Goal: Transaction & Acquisition: Book appointment/travel/reservation

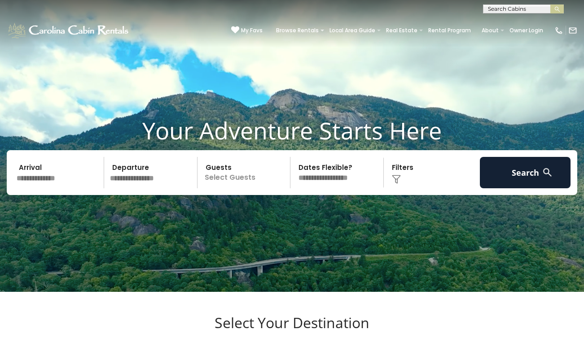
scroll to position [0, 0]
click at [501, 10] on input "text" at bounding box center [522, 10] width 79 height 9
type input "*"
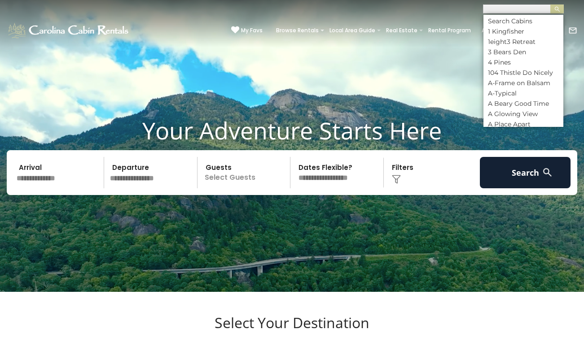
click at [76, 189] on input "text" at bounding box center [58, 172] width 91 height 31
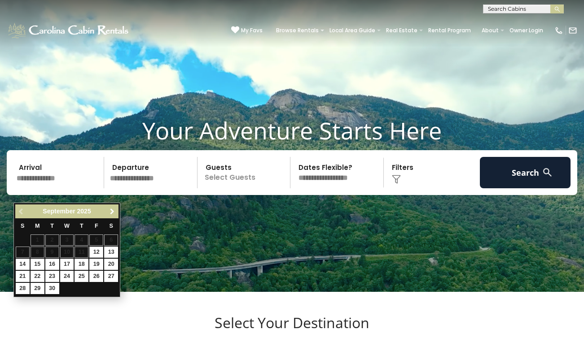
click at [111, 211] on span "Next" at bounding box center [112, 211] width 7 height 7
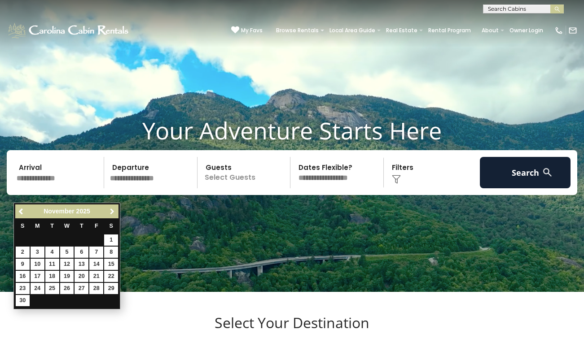
click at [111, 211] on span "Next" at bounding box center [112, 211] width 7 height 7
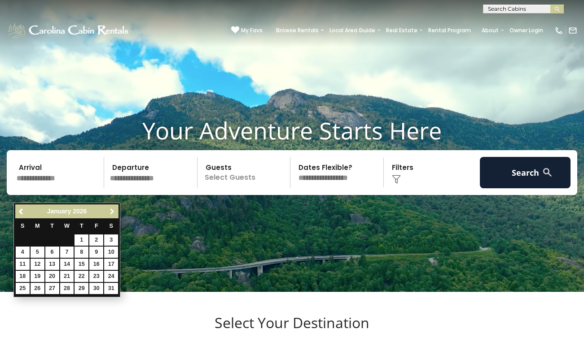
click at [111, 211] on span "Next" at bounding box center [112, 211] width 7 height 7
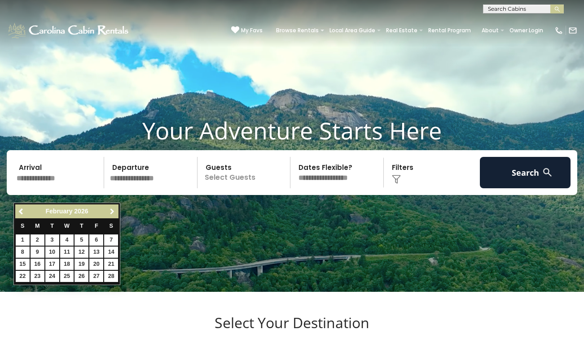
click at [111, 211] on span "Next" at bounding box center [112, 211] width 7 height 7
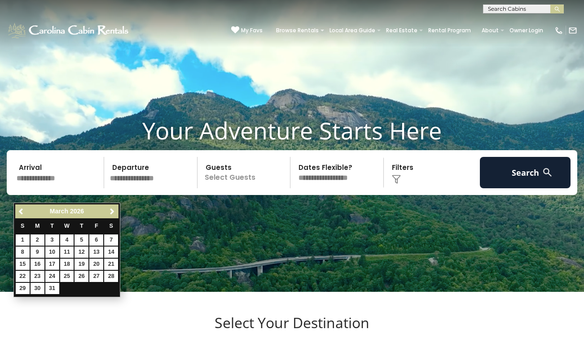
click at [56, 259] on td "17" at bounding box center [52, 265] width 15 height 12
type input "*******"
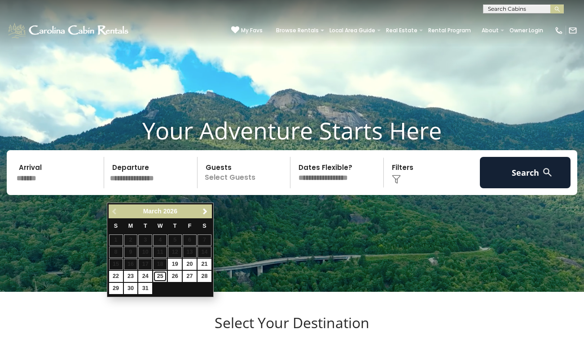
click at [162, 276] on link "25" at bounding box center [160, 276] width 14 height 11
type input "*******"
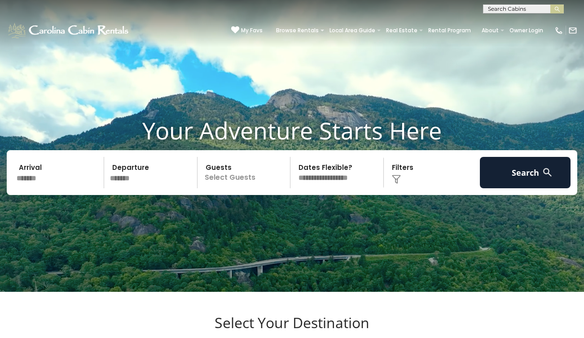
click at [233, 189] on p "Select Guests" at bounding box center [245, 172] width 90 height 31
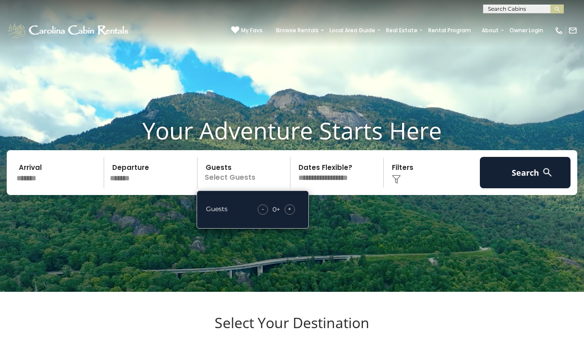
click at [289, 214] on span "+" at bounding box center [290, 209] width 4 height 9
click at [396, 184] on img at bounding box center [396, 179] width 9 height 9
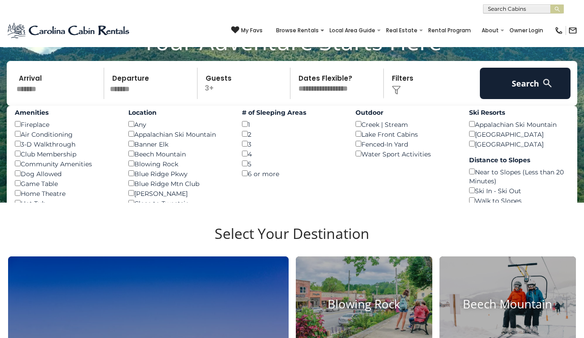
scroll to position [88, 0]
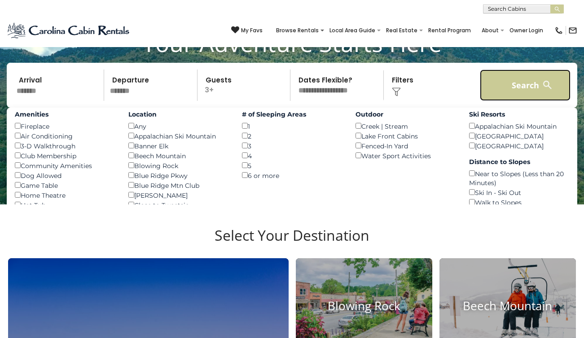
click at [505, 101] on button "Search" at bounding box center [525, 85] width 91 height 31
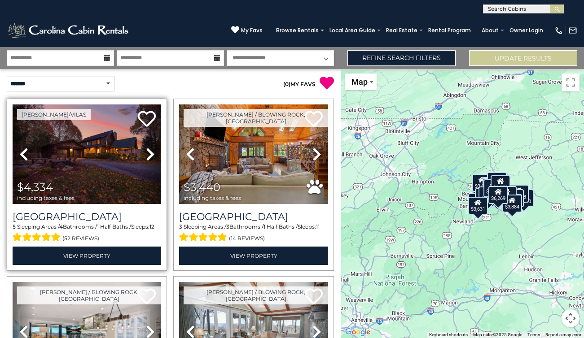
click at [157, 246] on div "[GEOGRAPHIC_DATA] 5 Sleeping Areas / 4 Bathrooms / 1 Half Baths / Sleeps: 12 (5…" at bounding box center [87, 238] width 149 height 54
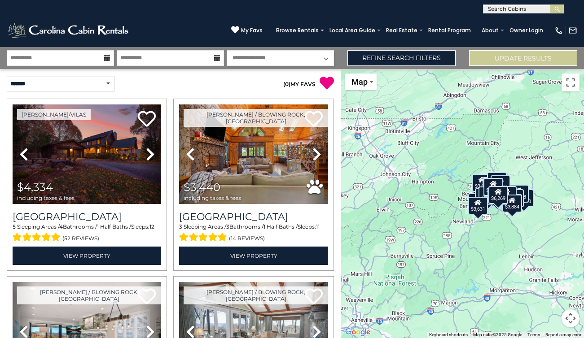
click at [571, 81] on button "Toggle fullscreen view" at bounding box center [571, 83] width 18 height 18
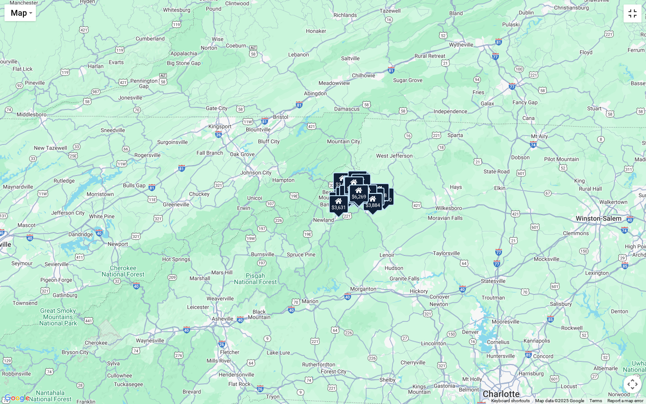
click at [584, 17] on button "Toggle fullscreen view" at bounding box center [633, 13] width 18 height 18
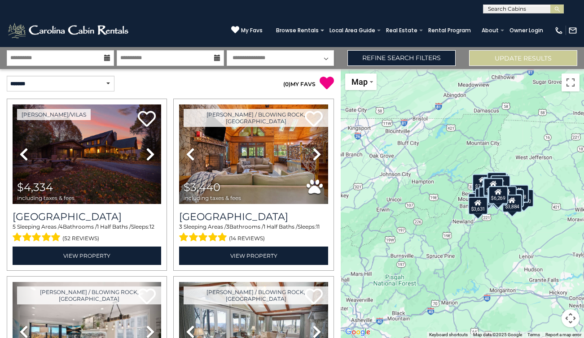
click at [571, 316] on button "Map camera controls" at bounding box center [571, 319] width 18 height 18
click at [552, 276] on button "Zoom in" at bounding box center [548, 274] width 18 height 18
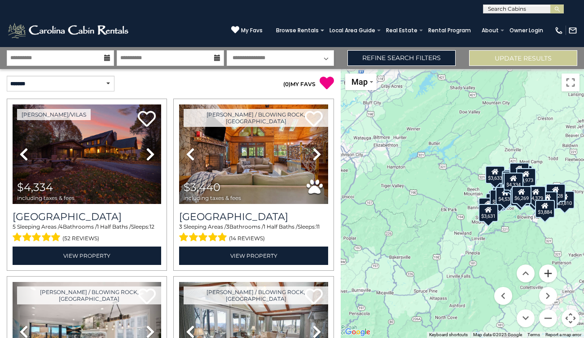
click at [552, 276] on button "Zoom in" at bounding box center [548, 274] width 18 height 18
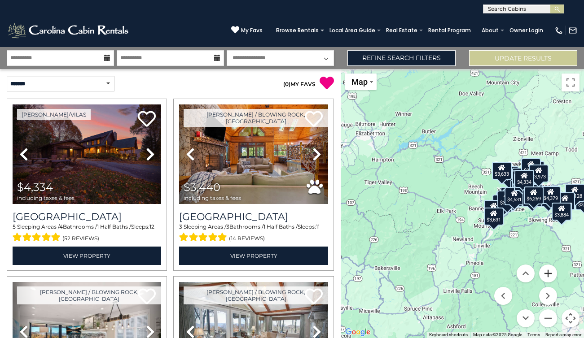
click at [552, 276] on button "Zoom in" at bounding box center [548, 274] width 18 height 18
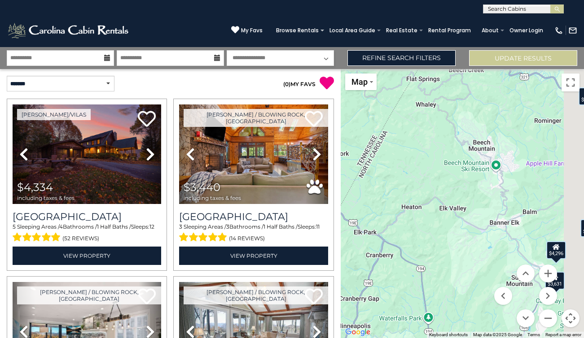
drag, startPoint x: 500, startPoint y: 223, endPoint x: 342, endPoint y: 207, distance: 159.3
click at [342, 207] on div "$4,334 $3,440 $3,810 $6,269 $7,514 $9,128 $4,582 $5,373 $3,973 $4,310 $4,963 $3…" at bounding box center [462, 203] width 243 height 269
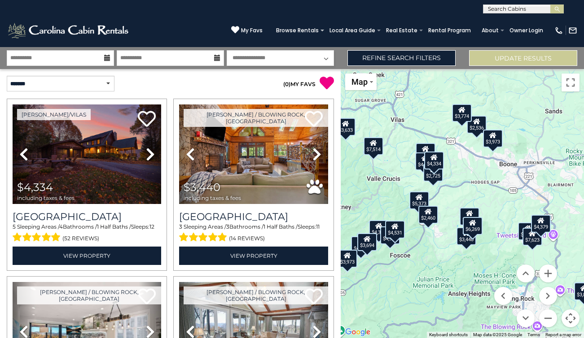
drag, startPoint x: 488, startPoint y: 198, endPoint x: 431, endPoint y: 249, distance: 76.0
click at [431, 249] on div "$4,334 $3,440 $3,810 $6,269 $7,514 $9,128 $4,582 $5,373 $3,973 $4,310 $4,963 $3…" at bounding box center [462, 203] width 243 height 269
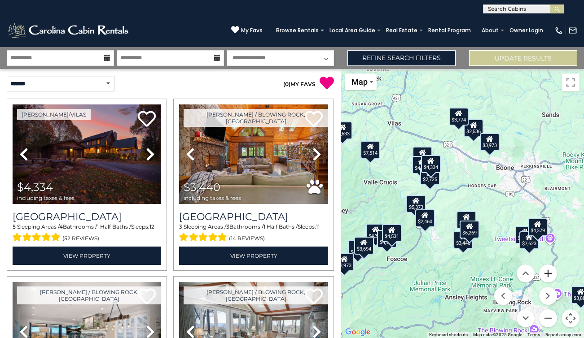
click at [548, 272] on button "Zoom in" at bounding box center [548, 274] width 18 height 18
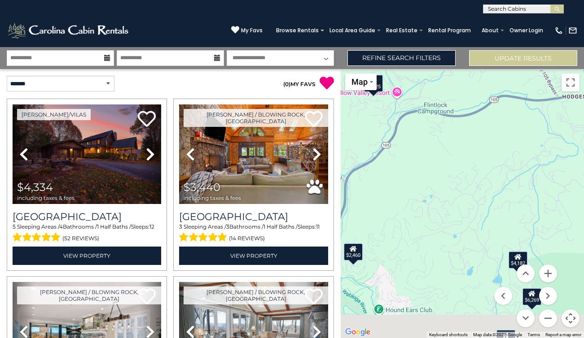
drag, startPoint x: 426, startPoint y: 230, endPoint x: 483, endPoint y: 180, distance: 76.1
click at [483, 180] on div "$4,334 $3,440 $3,810 $6,269 $7,514 $9,128 $4,582 $5,373 $3,973 $4,310 $4,963 $3…" at bounding box center [462, 203] width 243 height 269
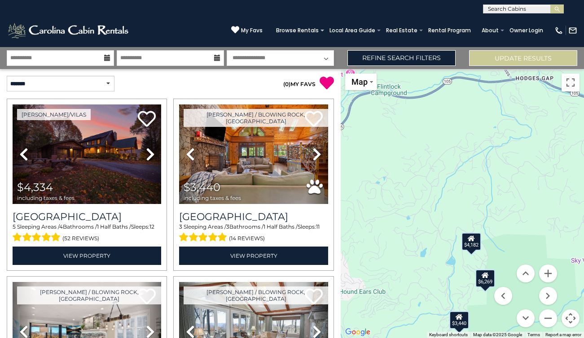
drag, startPoint x: 507, startPoint y: 184, endPoint x: 444, endPoint y: 180, distance: 63.4
click at [444, 180] on div "$4,334 $3,440 $3,810 $6,269 $7,514 $9,128 $4,582 $5,373 $3,973 $4,310 $4,963 $3…" at bounding box center [462, 203] width 243 height 269
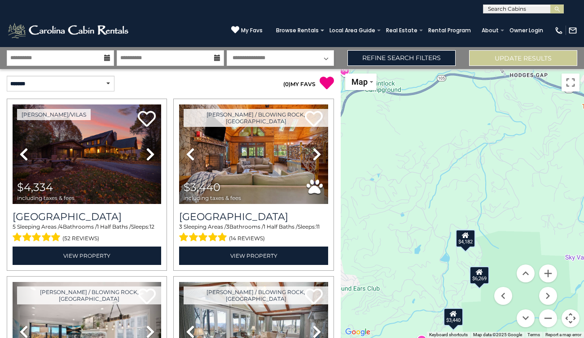
click at [470, 242] on div "$4,182" at bounding box center [466, 239] width 20 height 18
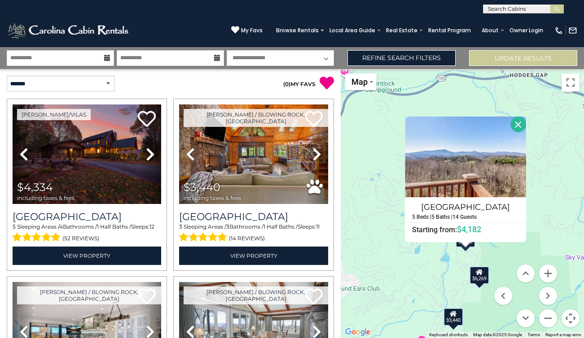
click at [480, 278] on div "$6,269" at bounding box center [480, 276] width 20 height 18
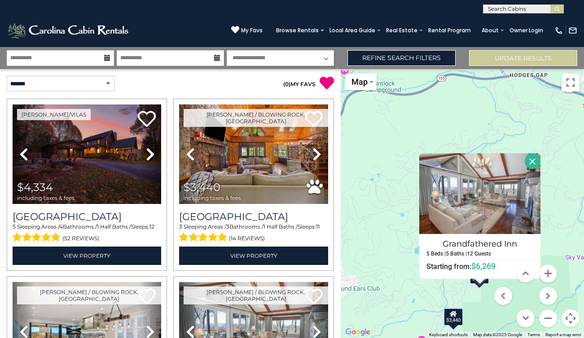
click at [449, 316] on div "$3,440" at bounding box center [454, 317] width 20 height 18
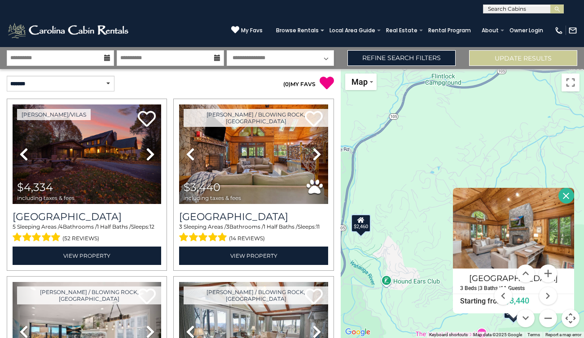
drag, startPoint x: 367, startPoint y: 209, endPoint x: 442, endPoint y: 220, distance: 75.4
click at [442, 220] on div "$4,334 $3,440 $3,810 $6,269 $7,514 $9,128 $4,582 $5,373 $3,973 $4,310 $4,963 $3…" at bounding box center [462, 203] width 243 height 269
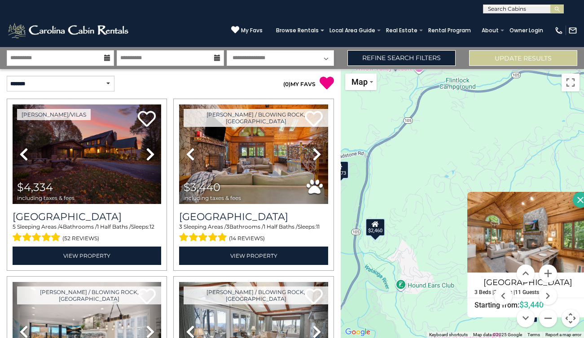
click at [373, 227] on icon at bounding box center [375, 224] width 7 height 6
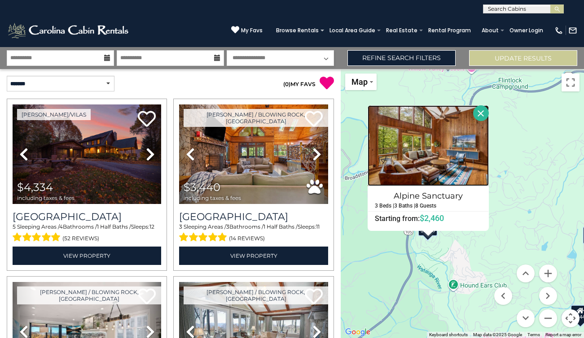
click at [479, 149] on img at bounding box center [428, 145] width 121 height 81
click at [509, 237] on div "$4,334 $3,440 $3,810 $6,269 $7,514 $9,128 $4,582 $5,373 $3,973 $4,310 $4,963 $3…" at bounding box center [462, 203] width 243 height 269
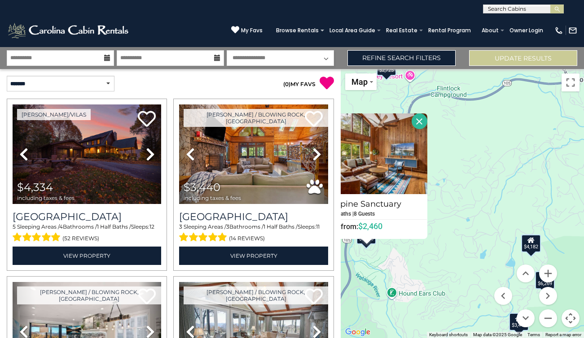
drag, startPoint x: 519, startPoint y: 198, endPoint x: 455, endPoint y: 207, distance: 64.7
click at [455, 207] on div "$4,334 $3,440 $3,810 $6,269 $7,514 $9,128 $4,582 $5,373 $3,973 $4,310 $4,963 $3…" at bounding box center [462, 203] width 243 height 269
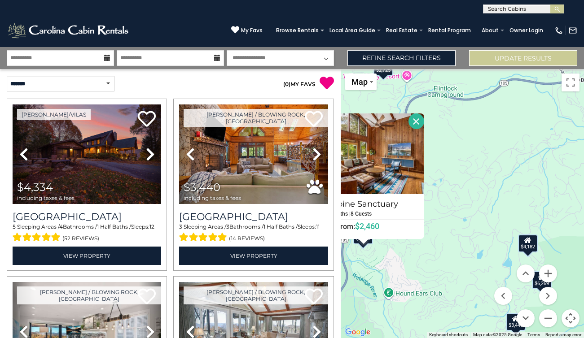
click at [287, 61] on select "**********" at bounding box center [280, 58] width 107 height 16
select select "*"
click at [227, 50] on select "**********" at bounding box center [280, 58] width 107 height 16
click at [104, 57] on input "**********" at bounding box center [60, 58] width 107 height 16
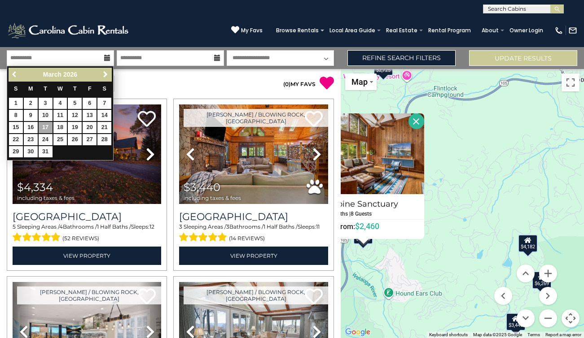
click at [15, 74] on span "Previous" at bounding box center [14, 74] width 7 height 7
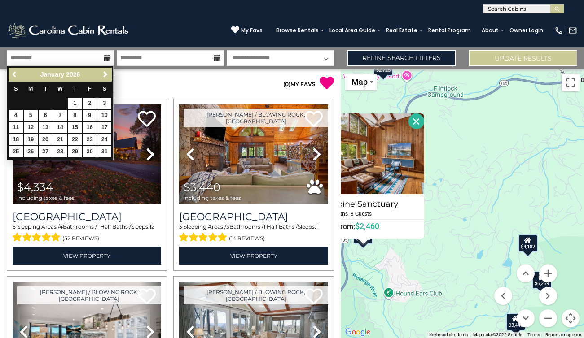
click at [15, 74] on span "Previous" at bounding box center [14, 74] width 7 height 7
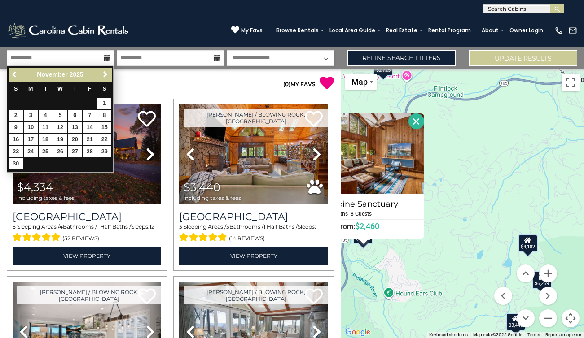
click at [15, 74] on span "Previous" at bounding box center [14, 74] width 7 height 7
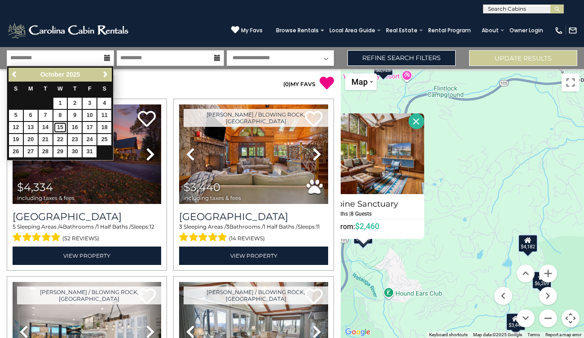
click at [61, 128] on link "15" at bounding box center [60, 127] width 14 height 11
type input "********"
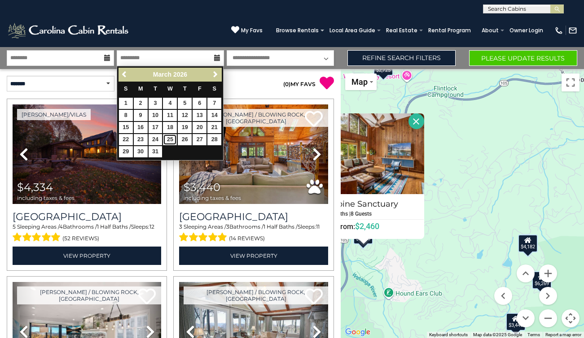
click at [171, 139] on link "25" at bounding box center [170, 139] width 14 height 11
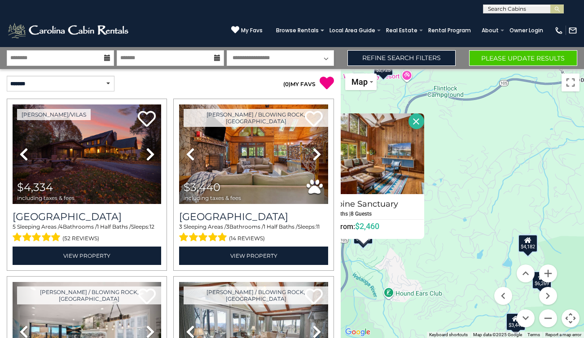
click at [105, 59] on icon at bounding box center [107, 58] width 6 height 6
click at [106, 57] on icon at bounding box center [107, 58] width 6 height 6
click at [108, 58] on icon at bounding box center [107, 58] width 6 height 6
click at [175, 60] on input "*******" at bounding box center [170, 58] width 107 height 16
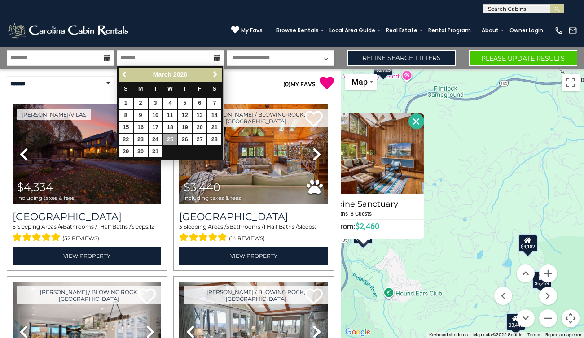
click at [129, 74] on link "Previous" at bounding box center [124, 74] width 11 height 11
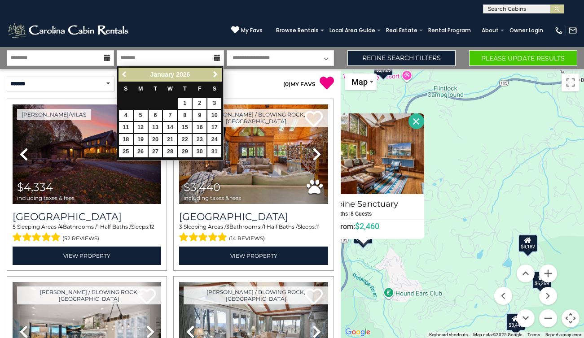
click at [129, 74] on link "Previous" at bounding box center [124, 74] width 11 height 11
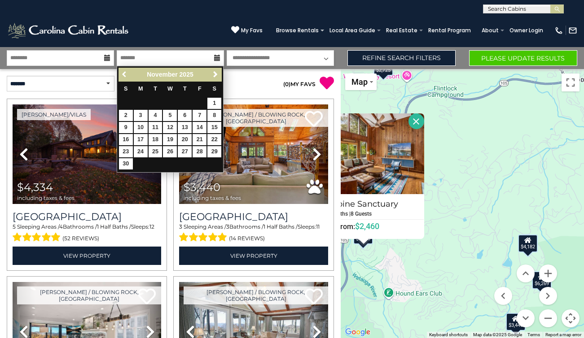
click at [129, 74] on link "Previous" at bounding box center [124, 74] width 11 height 11
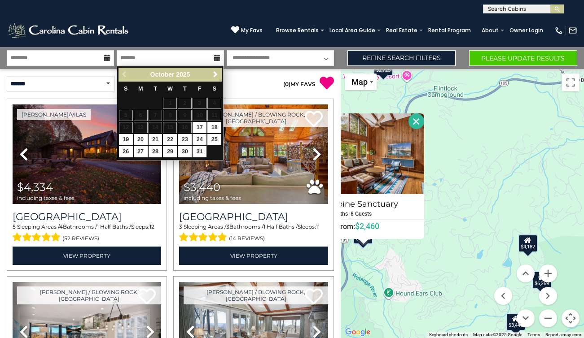
click at [129, 74] on div "Previous Next October 2025" at bounding box center [170, 75] width 103 height 14
click at [126, 139] on link "19" at bounding box center [126, 139] width 14 height 11
type input "********"
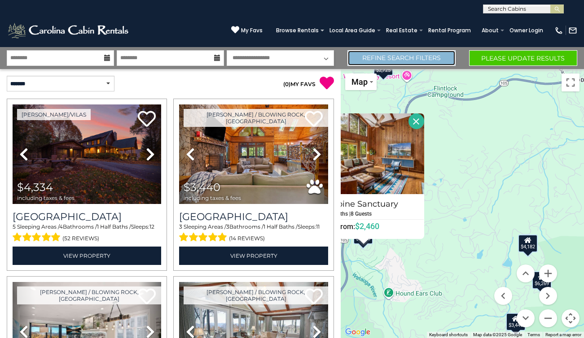
click at [393, 58] on link "Refine Search Filters" at bounding box center [401, 58] width 108 height 16
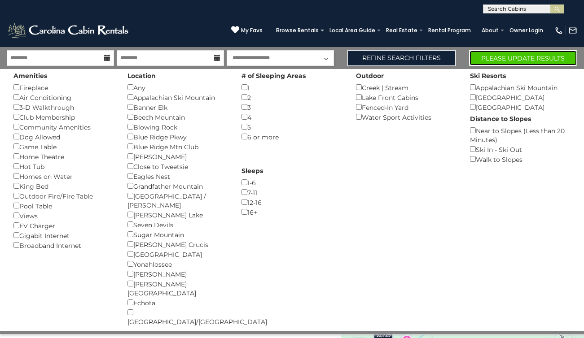
click at [507, 52] on button "Please Update Results" at bounding box center [523, 58] width 108 height 16
click at [510, 57] on button "Please Update Results" at bounding box center [523, 58] width 108 height 16
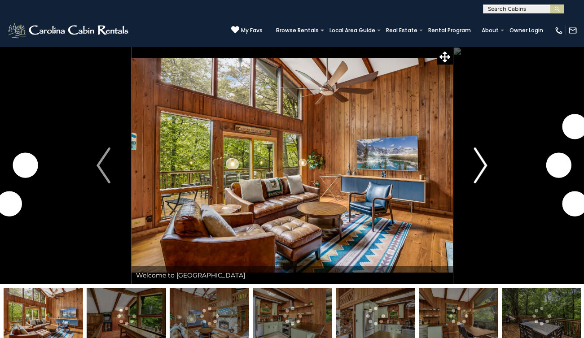
click at [486, 166] on img "Next" at bounding box center [480, 166] width 13 height 36
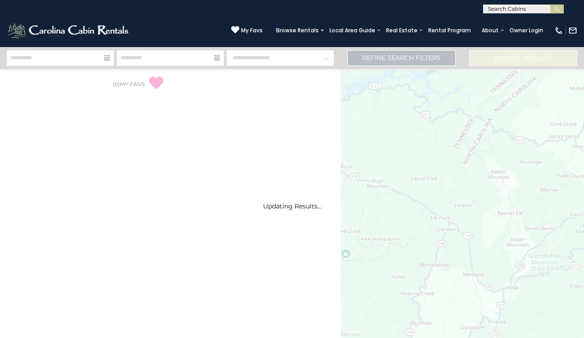
select select "*"
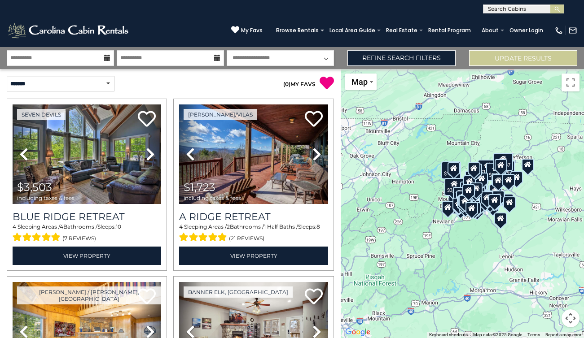
click at [571, 315] on button "Map camera controls" at bounding box center [571, 319] width 18 height 18
click at [550, 274] on button "Zoom in" at bounding box center [548, 274] width 18 height 18
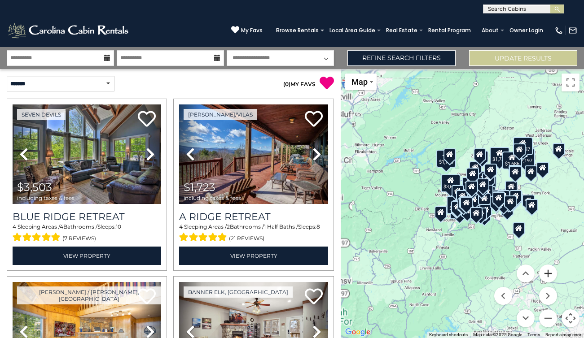
click at [550, 274] on button "Zoom in" at bounding box center [548, 274] width 18 height 18
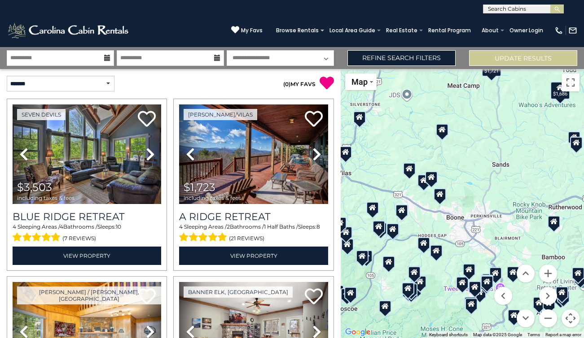
drag, startPoint x: 543, startPoint y: 137, endPoint x: 368, endPoint y: 221, distance: 194.2
click at [368, 221] on div "$3,503 $1,723 $2,197 $1,419 $3,121 $2,558 $1,721 $1,814 $1,686 $2,587 $3,601" at bounding box center [462, 203] width 243 height 269
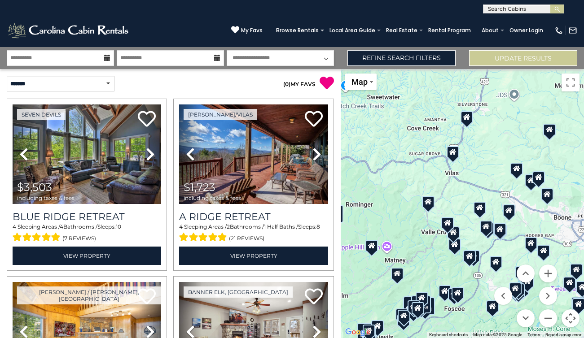
drag, startPoint x: 412, startPoint y: 213, endPoint x: 518, endPoint y: 213, distance: 105.9
click at [518, 213] on div "$3,503 $1,723 $2,197 $1,419 $3,121 $2,558 $1,721 $1,814 $1,686 $2,587 $3,601" at bounding box center [462, 203] width 243 height 269
click at [546, 275] on button "Zoom in" at bounding box center [548, 274] width 18 height 18
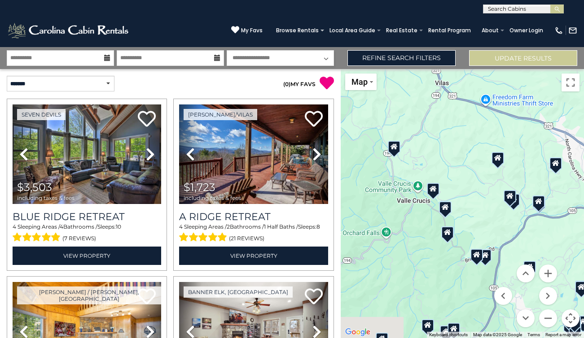
drag, startPoint x: 470, startPoint y: 238, endPoint x: 470, endPoint y: 195, distance: 43.5
click at [470, 195] on div "$3,503 $1,723 $2,197 $1,419 $3,121 $2,558 $1,721 $1,814 $1,686 $2,587 $3,601" at bounding box center [462, 203] width 243 height 269
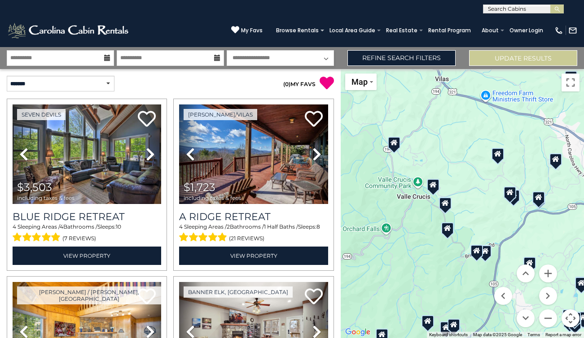
click at [400, 142] on div at bounding box center [394, 143] width 13 height 12
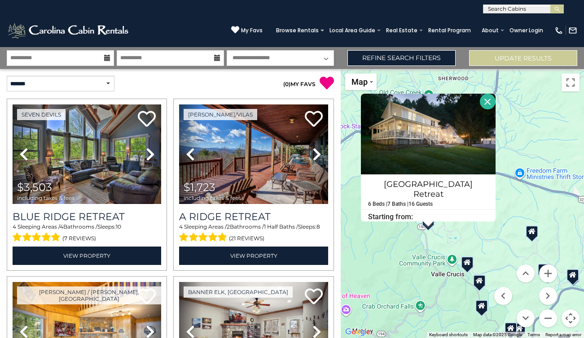
click at [531, 232] on icon at bounding box center [531, 231] width 7 height 6
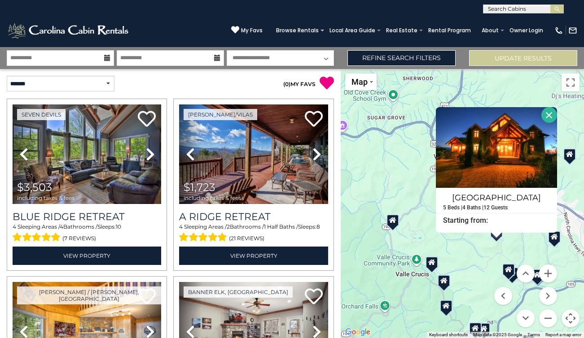
click at [446, 285] on div at bounding box center [444, 281] width 13 height 12
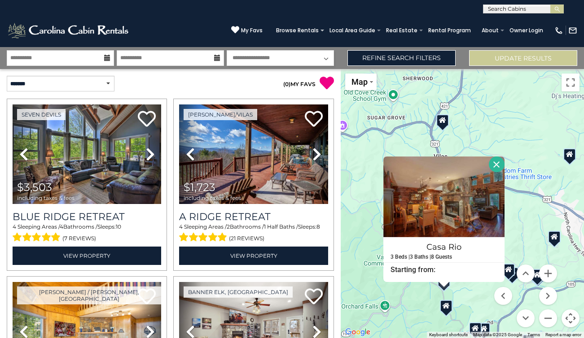
click at [472, 302] on div "$3,503 $1,723 $2,197 $1,419 $3,121 $2,558 $1,721 $1,814 $1,686 $2,587 $3,601" at bounding box center [462, 203] width 243 height 269
click at [446, 310] on div at bounding box center [446, 306] width 13 height 12
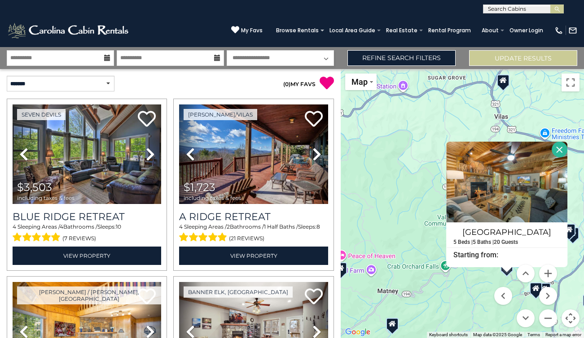
drag, startPoint x: 396, startPoint y: 312, endPoint x: 458, endPoint y: 272, distance: 74.3
click at [458, 272] on div "$3,503 $1,723 $2,197 $1,419 $3,121 $2,558 $1,721 $1,814 $1,686 $2,587 $3,601" at bounding box center [462, 203] width 243 height 269
click at [496, 282] on menu at bounding box center [525, 296] width 63 height 63
click at [551, 277] on button "Zoom in" at bounding box center [548, 274] width 18 height 18
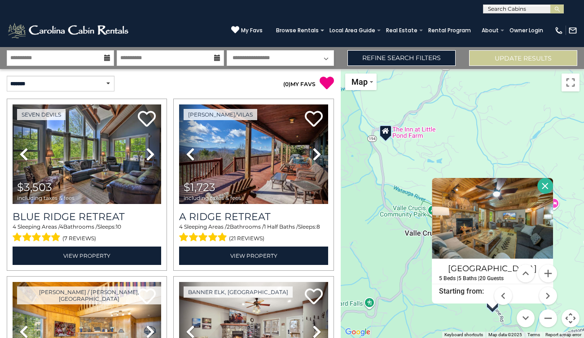
drag, startPoint x: 456, startPoint y: 235, endPoint x: 359, endPoint y: 175, distance: 113.5
click at [359, 175] on div "$3,503 $1,723 $2,197 $1,419 $3,121 $2,558 $1,721 $1,814 $1,686 $2,587 $3,601" at bounding box center [462, 203] width 243 height 269
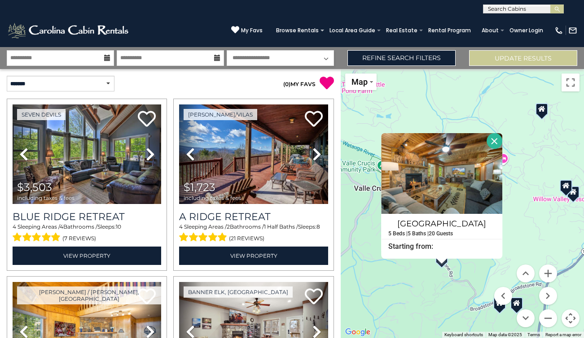
click at [545, 141] on div "$3,503 $1,723 $2,197 $1,419 $3,121 $2,558 $1,721 $1,814 $1,686 $2,587 $3,601" at bounding box center [462, 203] width 243 height 269
click at [567, 189] on div at bounding box center [566, 186] width 13 height 12
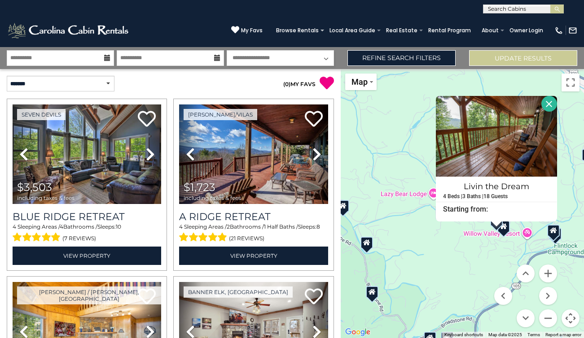
click at [503, 228] on icon at bounding box center [503, 227] width 7 height 6
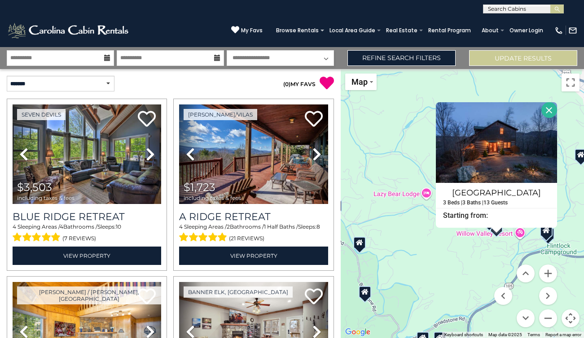
click at [376, 153] on div "$3,503 $1,723 $2,197 $1,419 $3,121 $2,558 $1,721 $1,814 $1,686 $2,587 $3,601" at bounding box center [462, 203] width 243 height 269
click at [364, 246] on div at bounding box center [359, 243] width 13 height 12
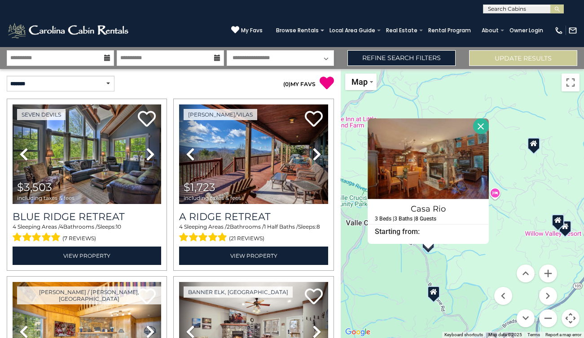
click at [536, 149] on div at bounding box center [533, 144] width 13 height 12
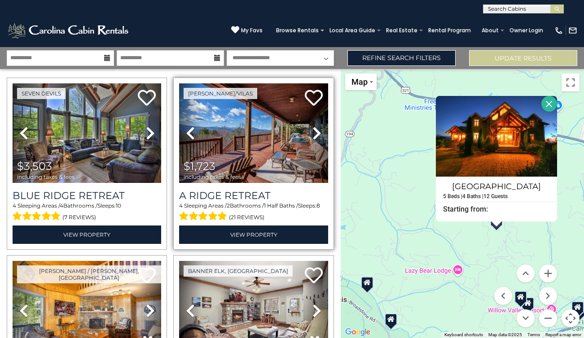
scroll to position [22, 0]
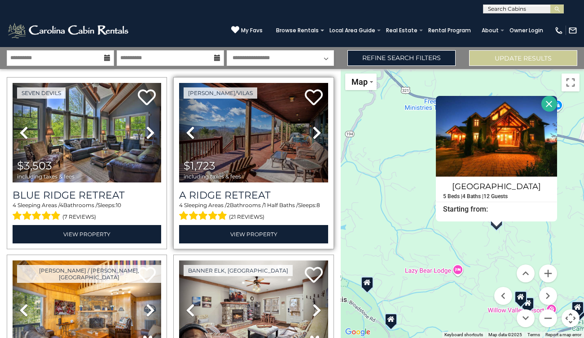
click at [317, 133] on icon at bounding box center [316, 133] width 9 height 14
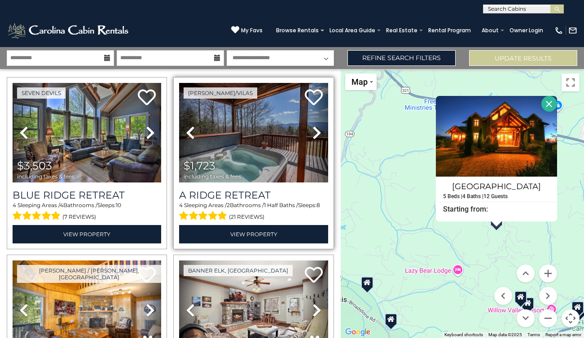
click at [317, 133] on icon at bounding box center [316, 133] width 9 height 14
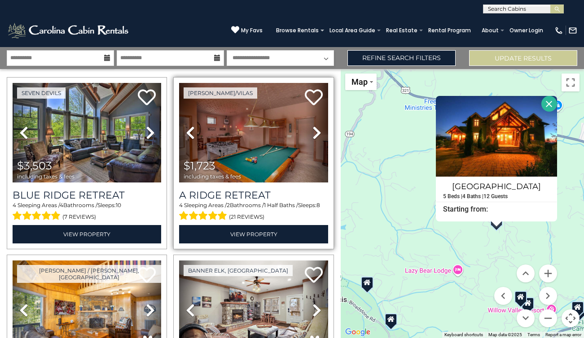
click at [317, 133] on icon at bounding box center [316, 133] width 9 height 14
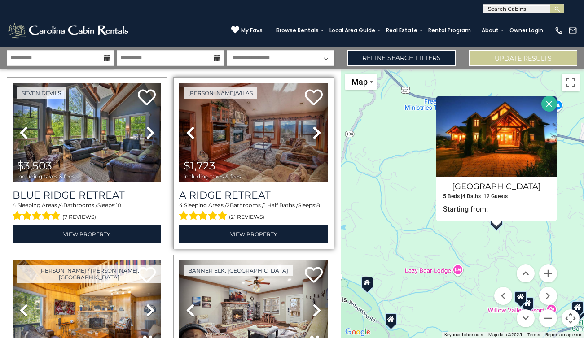
click at [317, 133] on icon at bounding box center [316, 133] width 9 height 14
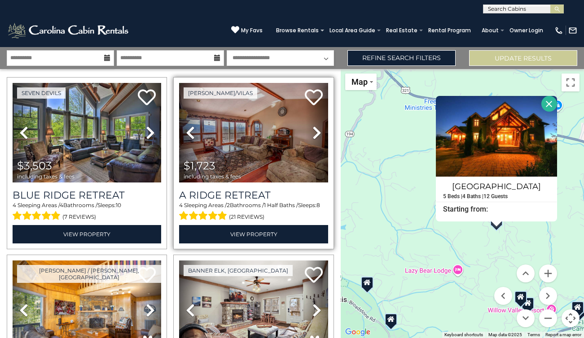
click at [317, 133] on icon at bounding box center [316, 133] width 9 height 14
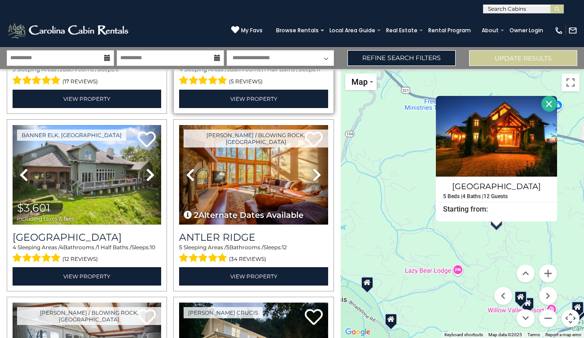
scroll to position [872, 0]
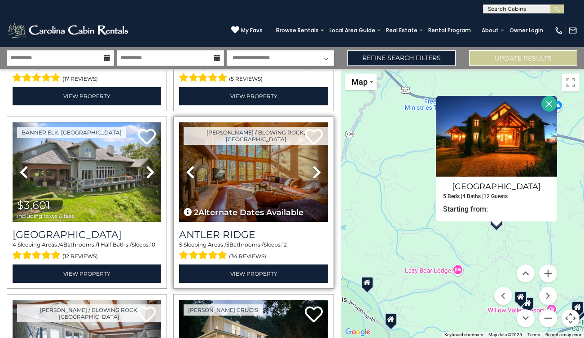
click at [315, 172] on icon at bounding box center [316, 172] width 9 height 14
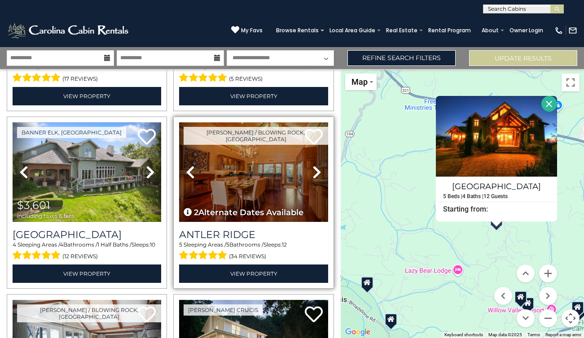
click at [318, 176] on icon at bounding box center [316, 172] width 9 height 14
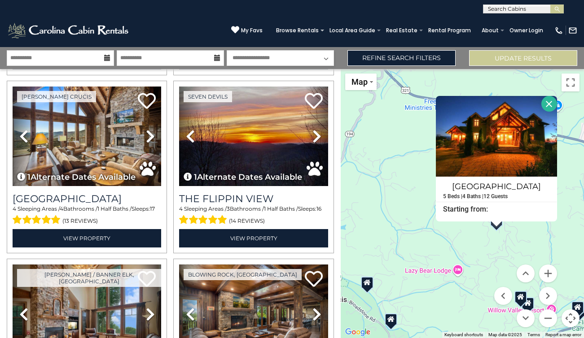
scroll to position [1263, 0]
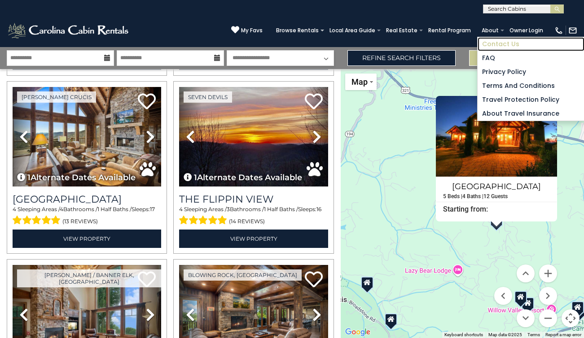
click at [500, 41] on link "Contact Us" at bounding box center [531, 44] width 107 height 14
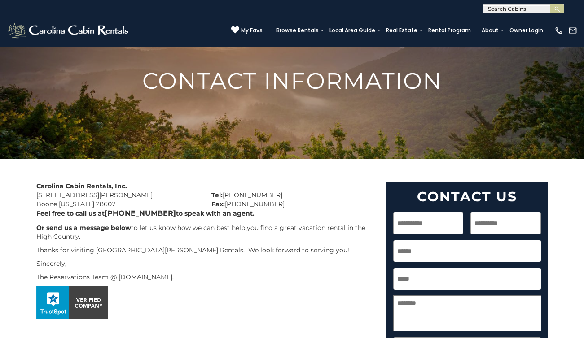
scroll to position [53, 0]
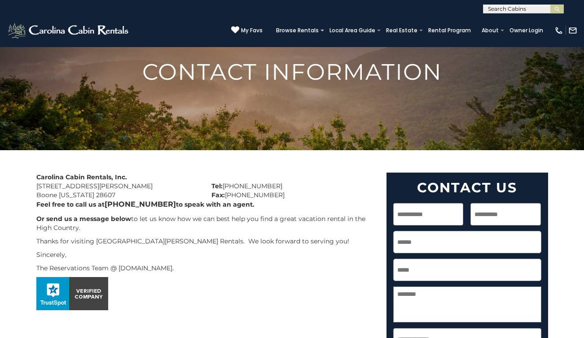
click at [167, 221] on p "Or send us a message below to let us know how we can best help you find a great…" at bounding box center [204, 224] width 337 height 18
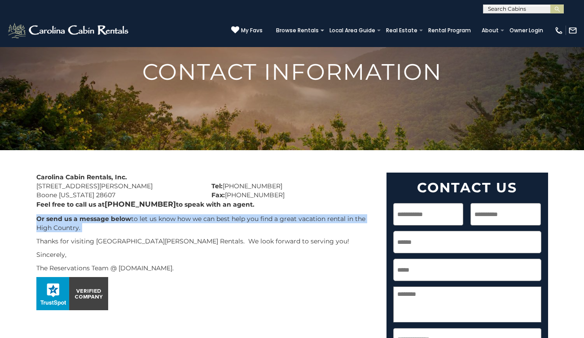
drag, startPoint x: 167, startPoint y: 221, endPoint x: 226, endPoint y: 225, distance: 58.5
click at [225, 225] on p "Or send us a message below to let us know how we can best help you find a great…" at bounding box center [204, 224] width 337 height 18
click at [226, 225] on p "Or send us a message below to let us know how we can best help you find a great…" at bounding box center [204, 224] width 337 height 18
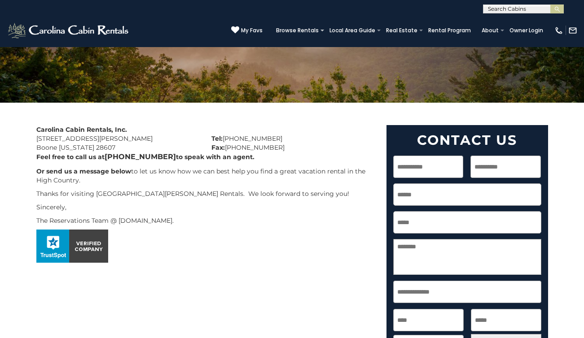
scroll to position [0, 0]
